Goal: Use online tool/utility: Use online tool/utility

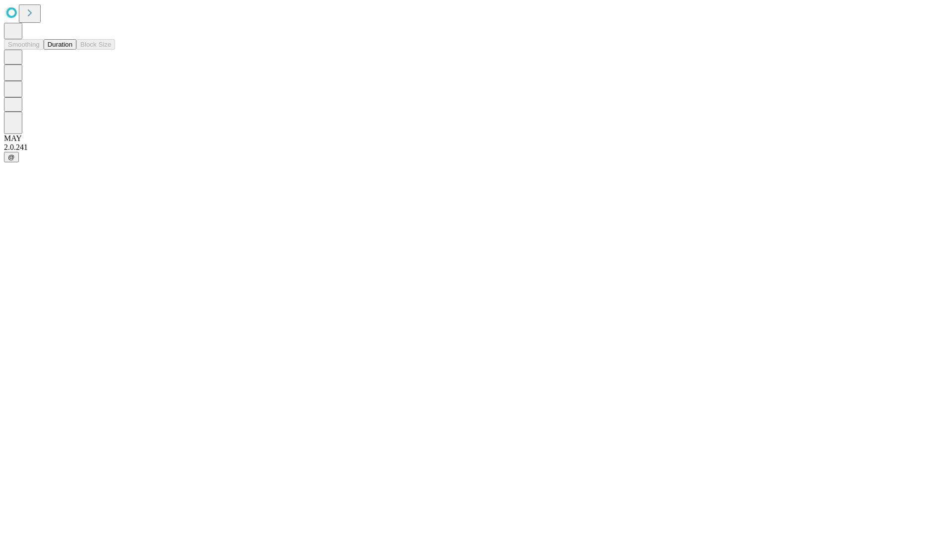
click at [72, 50] on button "Duration" at bounding box center [60, 44] width 33 height 10
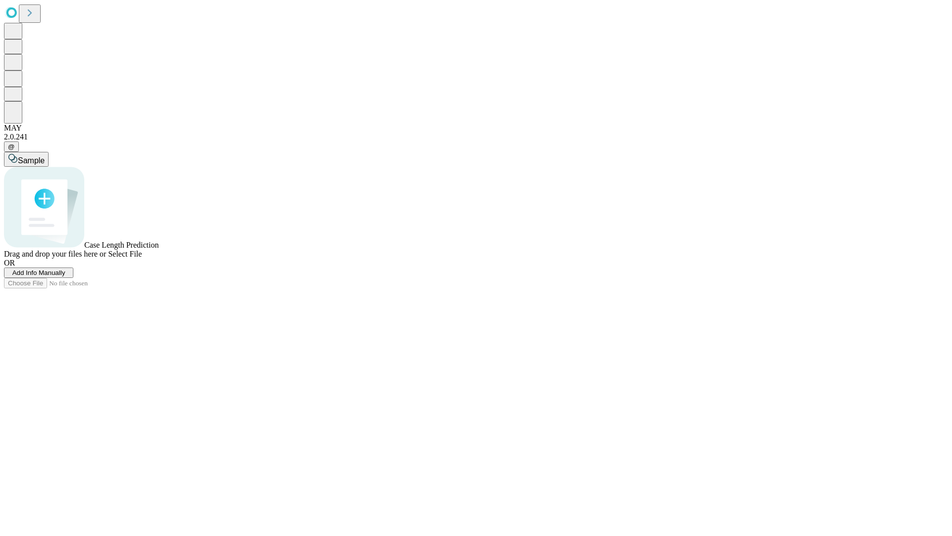
click at [142, 258] on span "Select File" at bounding box center [125, 253] width 34 height 8
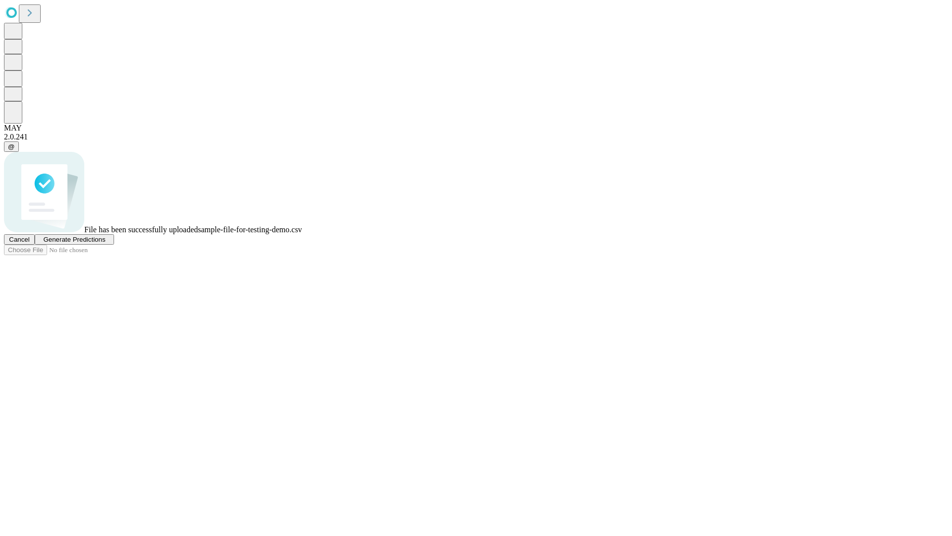
click at [105, 243] on span "Generate Predictions" at bounding box center [74, 239] width 62 height 7
